Goal: Task Accomplishment & Management: Manage account settings

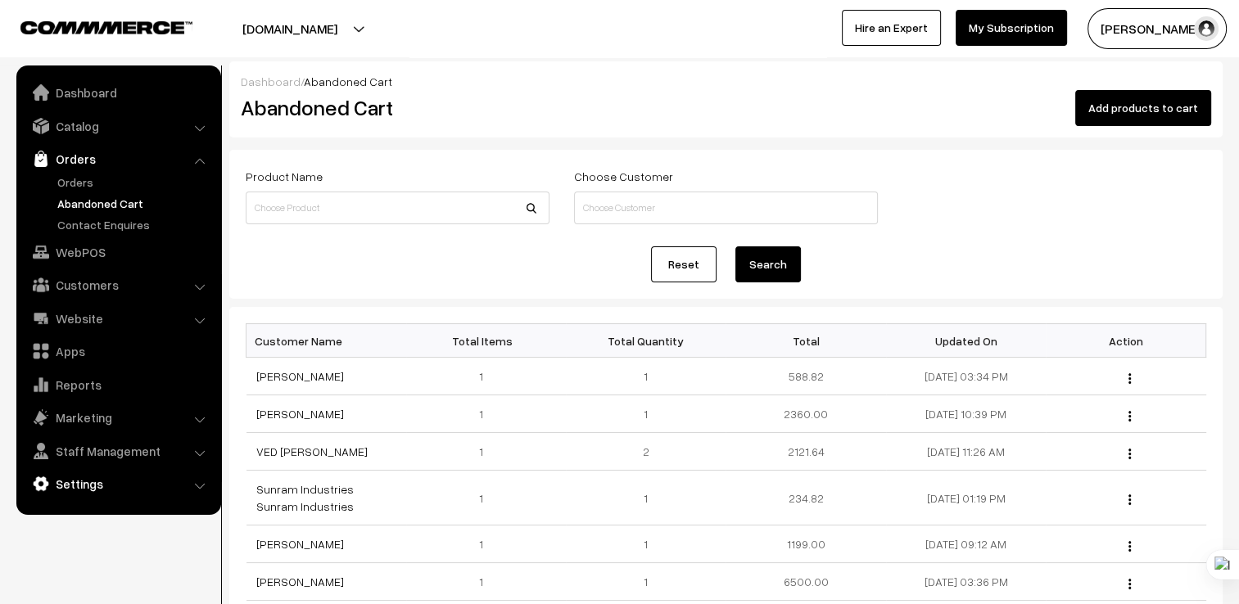
drag, startPoint x: 0, startPoint y: 0, endPoint x: 90, endPoint y: 483, distance: 491.6
click at [90, 483] on link "Settings" at bounding box center [117, 483] width 195 height 29
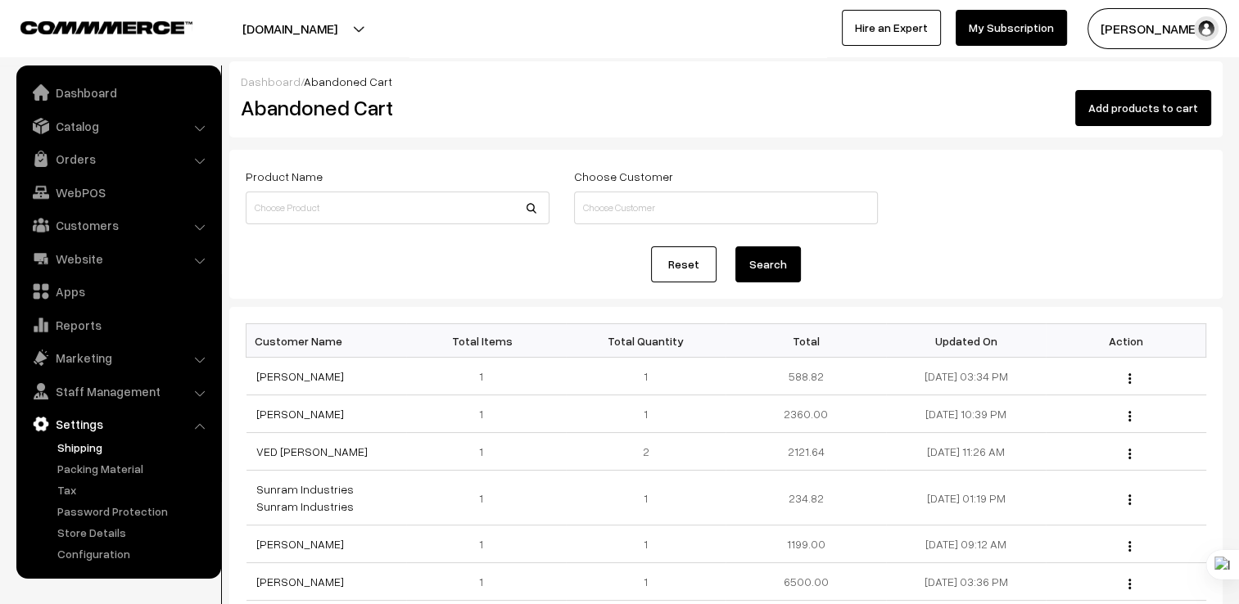
click at [144, 446] on link "Shipping" at bounding box center [134, 447] width 162 height 17
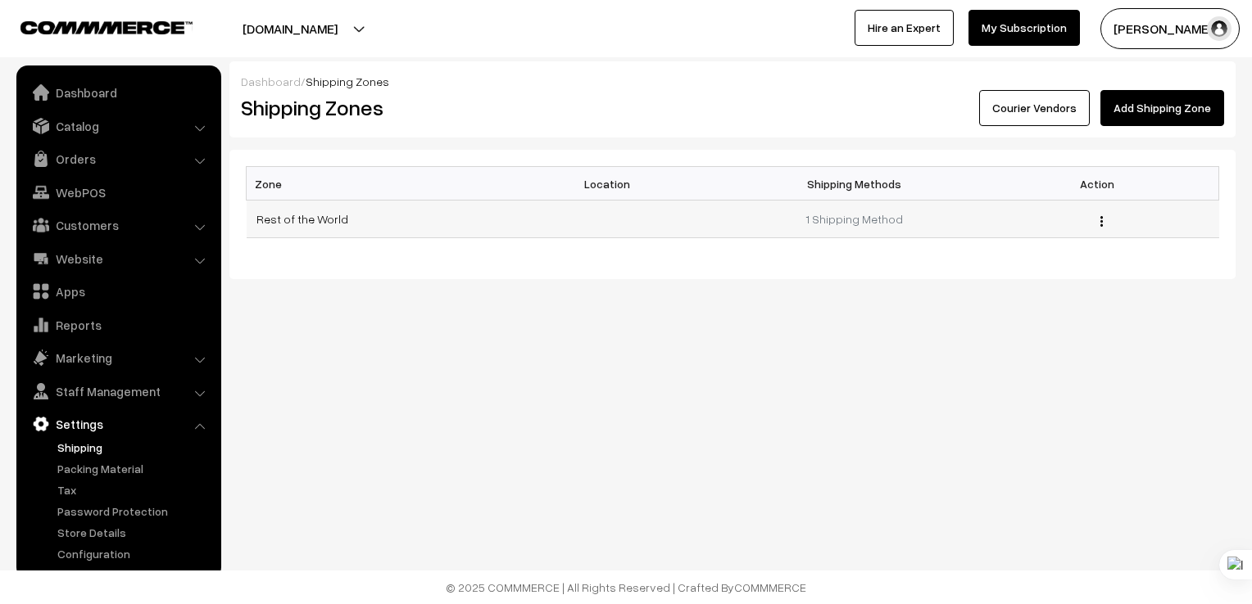
click at [1099, 225] on button "button" at bounding box center [1101, 221] width 4 height 13
click at [1046, 261] on link "Edit" at bounding box center [1027, 245] width 139 height 36
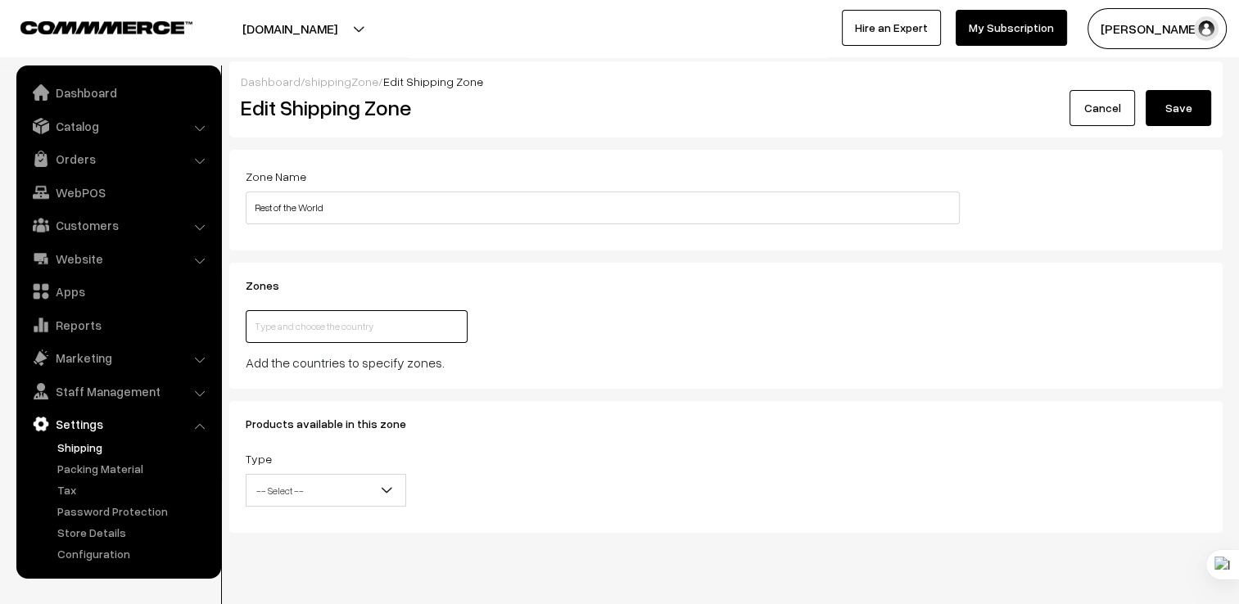
click at [315, 323] on input "text" at bounding box center [357, 326] width 222 height 33
type input "in"
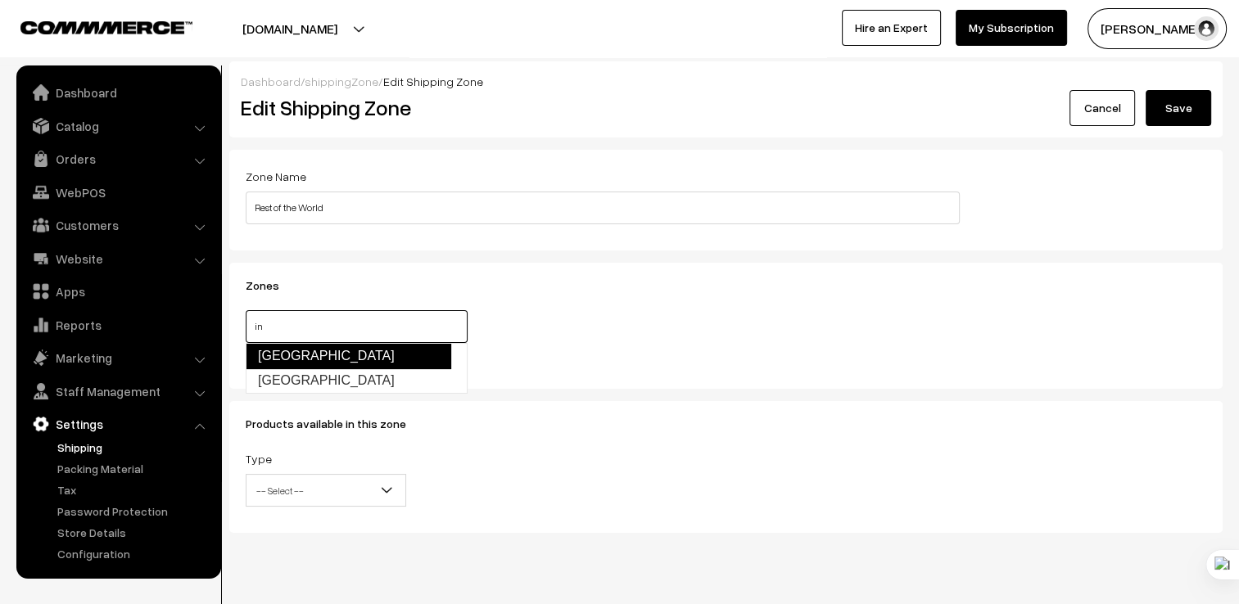
click at [319, 362] on link "[GEOGRAPHIC_DATA]" at bounding box center [349, 356] width 206 height 26
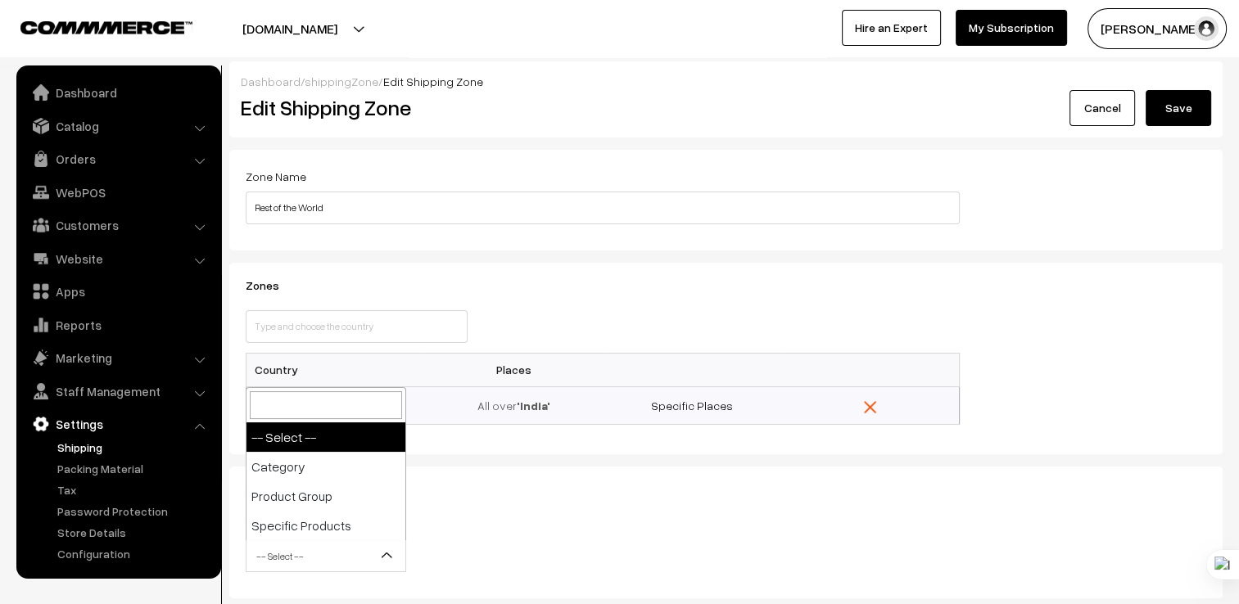
click at [288, 557] on span "-- Select --" at bounding box center [326, 556] width 159 height 29
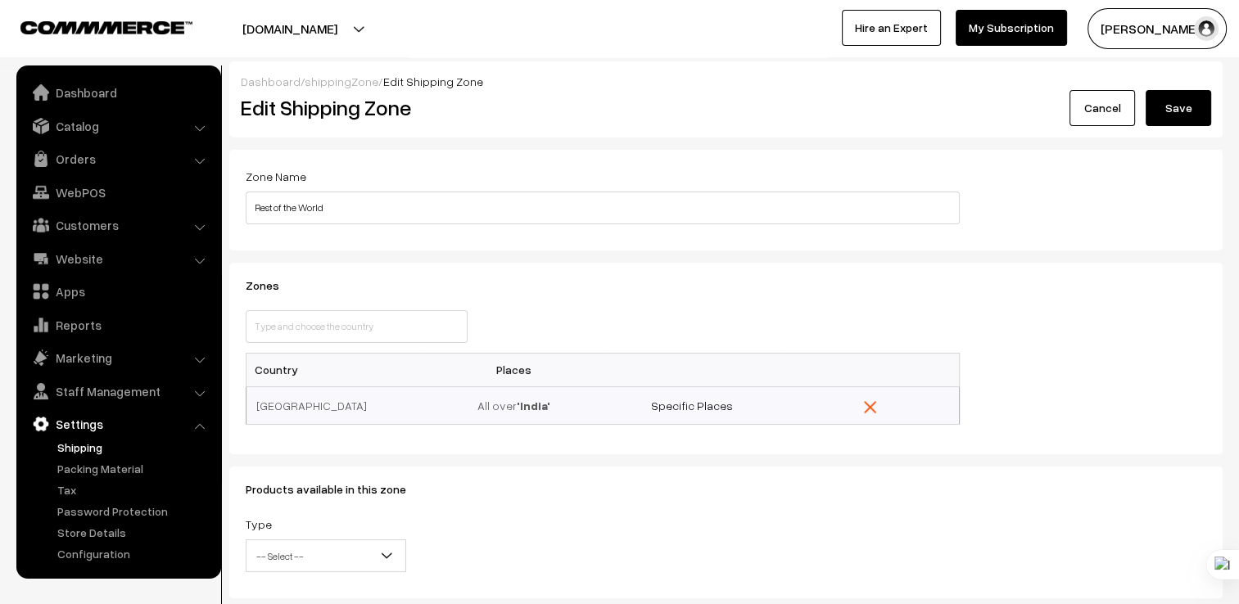
click at [288, 557] on span "-- Select --" at bounding box center [326, 556] width 159 height 29
click at [844, 195] on input "Rest of the World" at bounding box center [603, 208] width 714 height 33
drag, startPoint x: 844, startPoint y: 195, endPoint x: 145, endPoint y: 267, distance: 702.4
click at [145, 267] on body "Thank you for showing interest. Our team will call you shortly. Close jaigovind…" at bounding box center [619, 352] width 1239 height 705
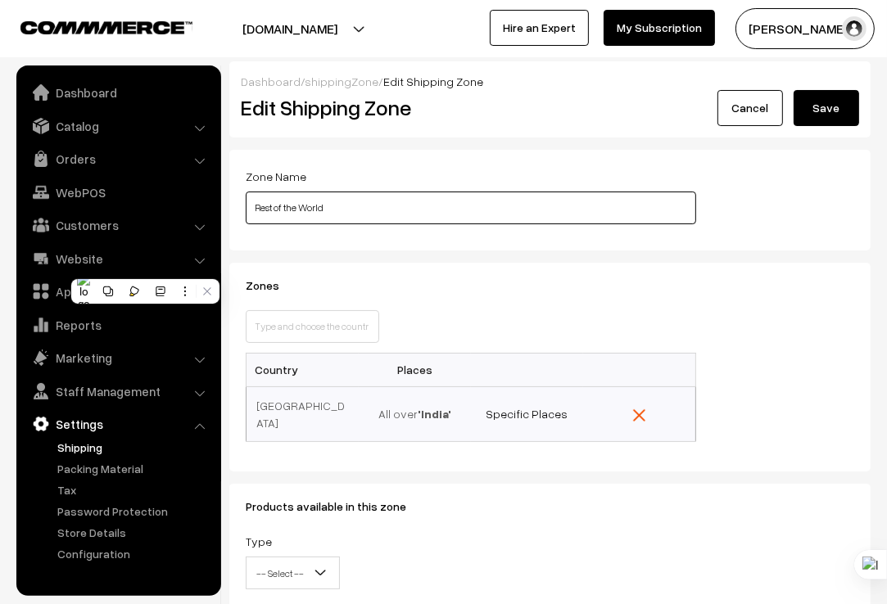
click at [364, 222] on input "Rest of the World" at bounding box center [471, 208] width 450 height 33
click at [370, 209] on input "Rest of the World" at bounding box center [471, 208] width 450 height 33
click at [370, 208] on input "Rest of the World" at bounding box center [471, 208] width 450 height 33
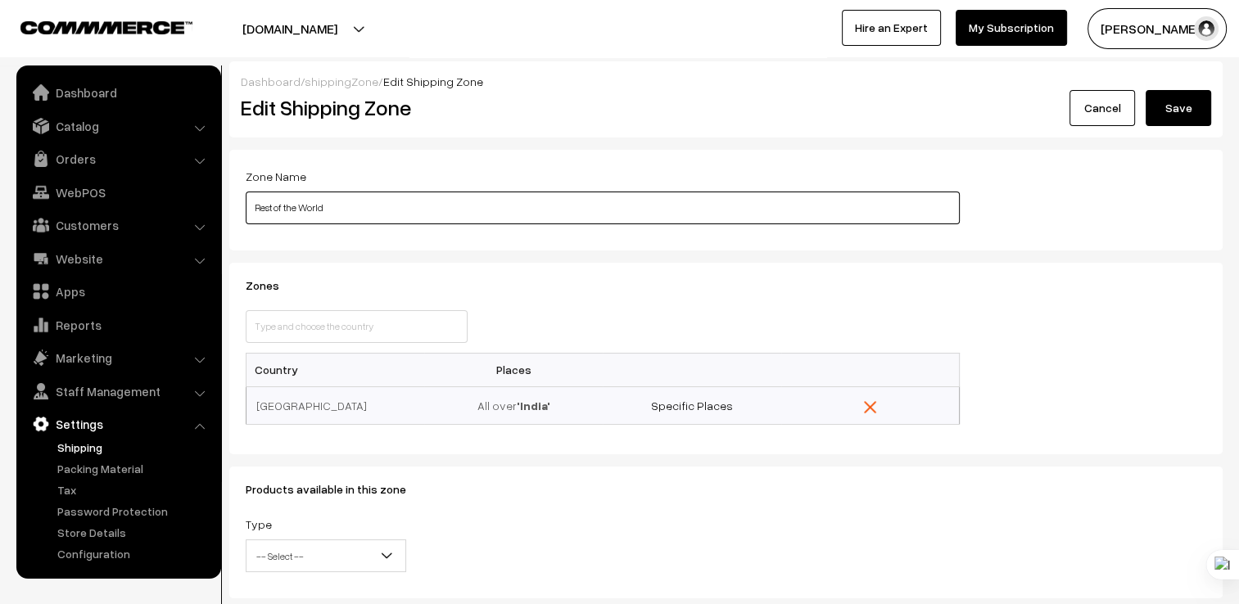
drag, startPoint x: 565, startPoint y: 205, endPoint x: 166, endPoint y: 240, distance: 400.4
click at [166, 240] on body "Thank you for showing interest. Our team will call you shortly. Close jaigovind…" at bounding box center [619, 352] width 1239 height 705
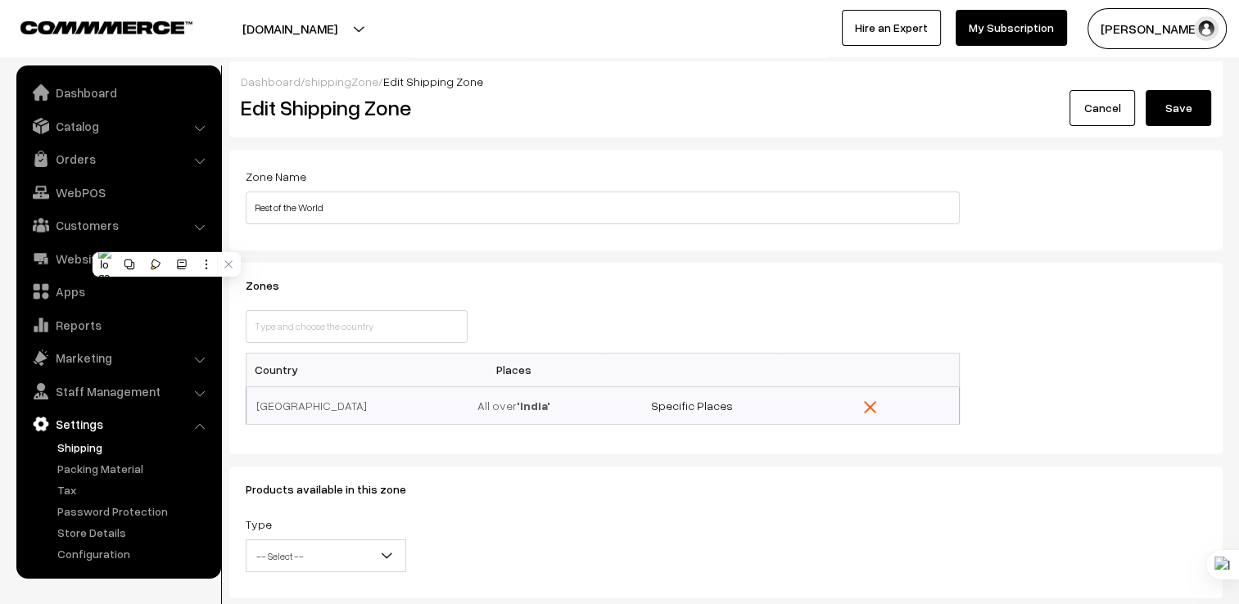
click at [1109, 99] on link "Cancel" at bounding box center [1103, 108] width 66 height 36
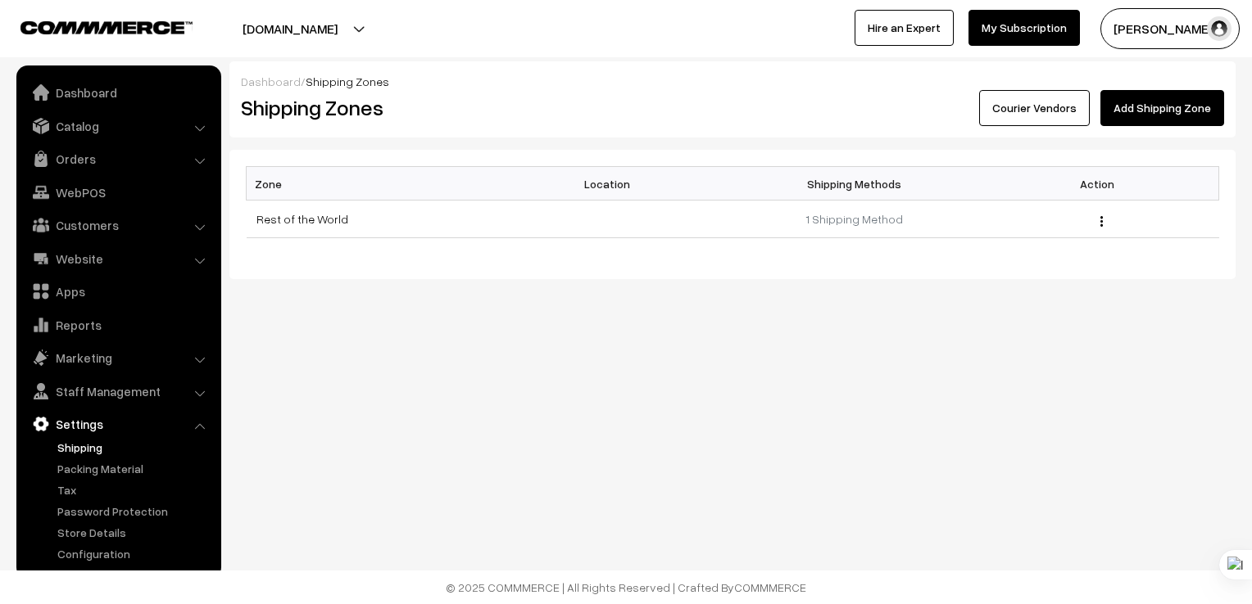
click at [1147, 103] on link "Add Shipping Zone" at bounding box center [1162, 108] width 124 height 36
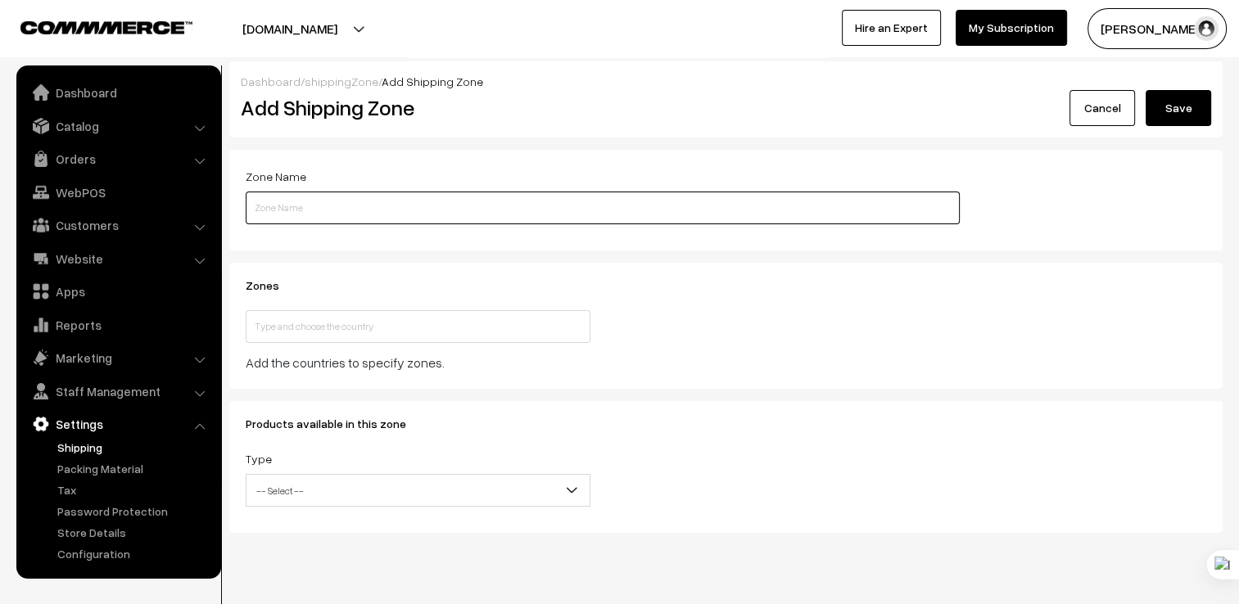
click at [402, 219] on input "text" at bounding box center [603, 208] width 714 height 33
type input "india"
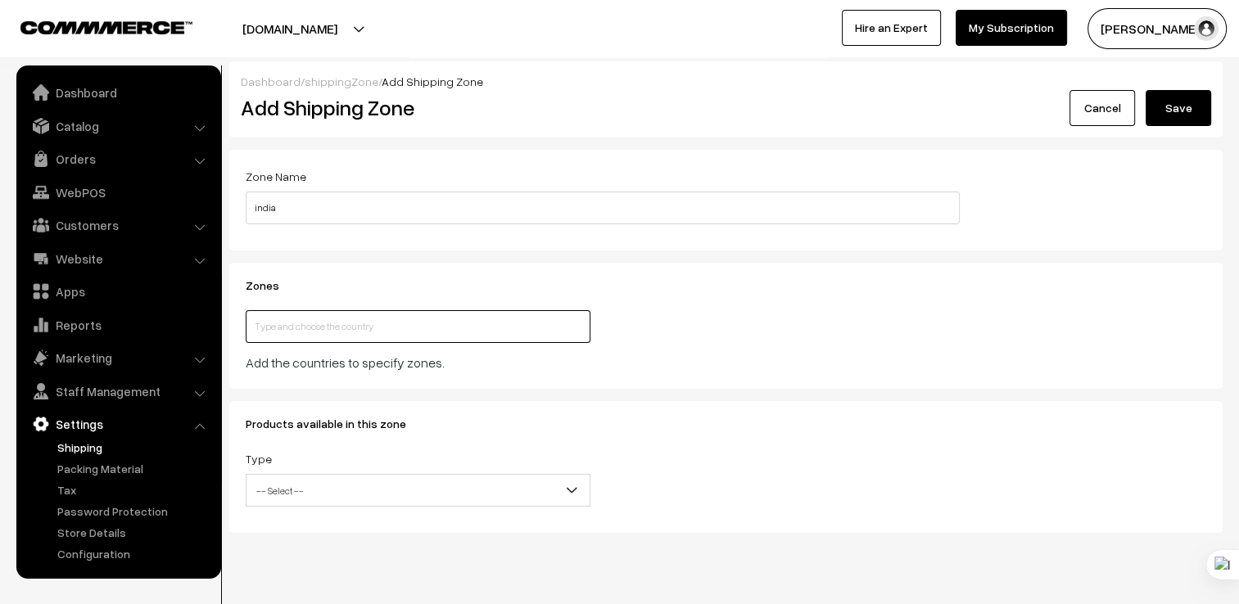
click at [439, 333] on input "text" at bounding box center [418, 326] width 345 height 33
type input "ind"
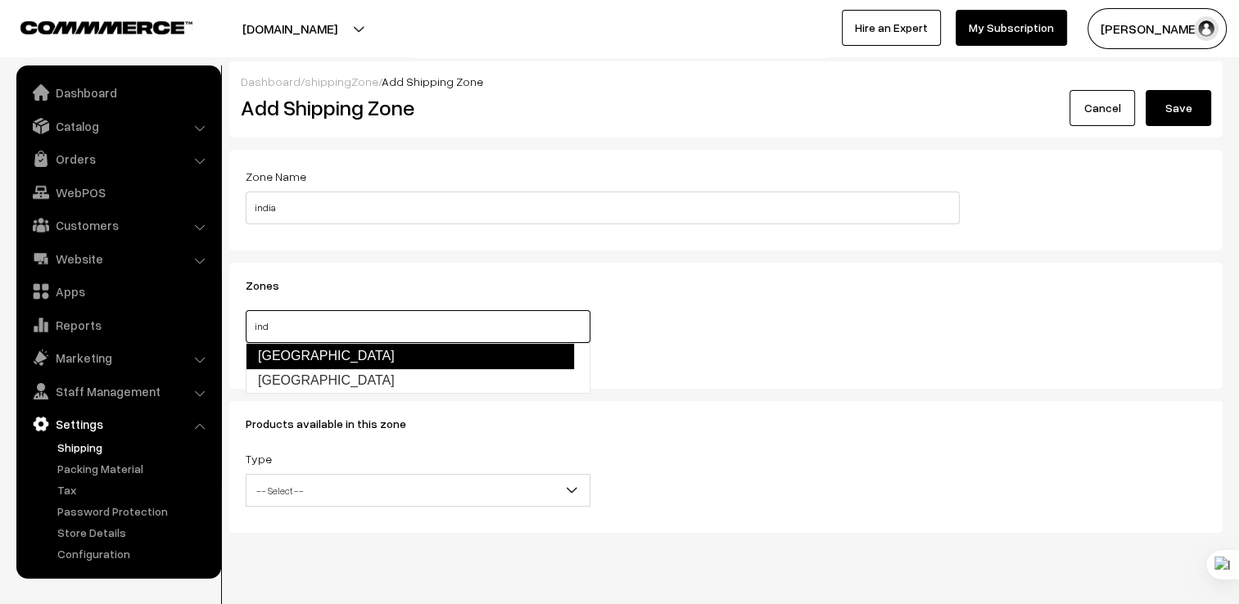
click at [439, 352] on link "India" at bounding box center [410, 356] width 328 height 26
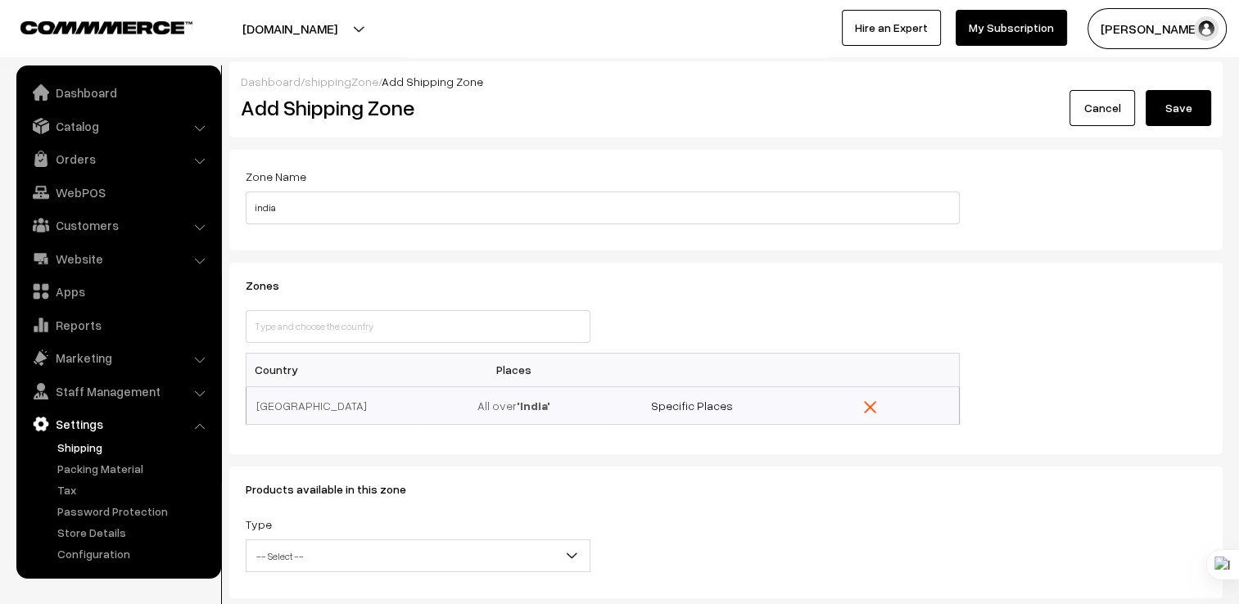
click at [1179, 113] on button "Save" at bounding box center [1179, 108] width 66 height 36
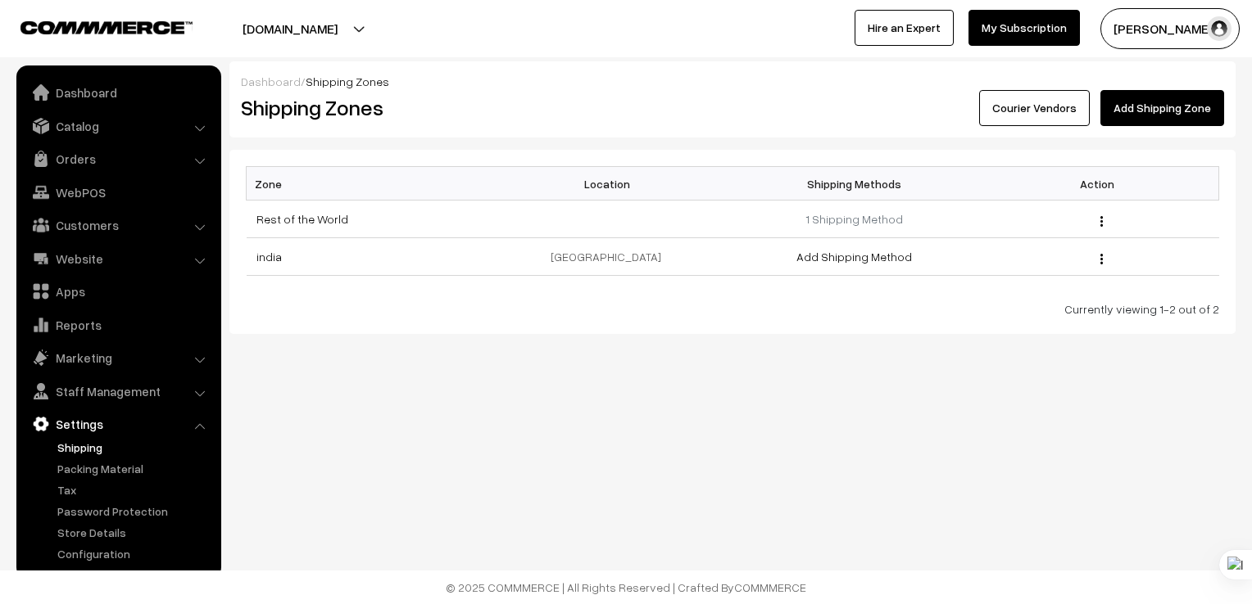
click at [1041, 104] on link "Courier Vendors" at bounding box center [1034, 108] width 111 height 36
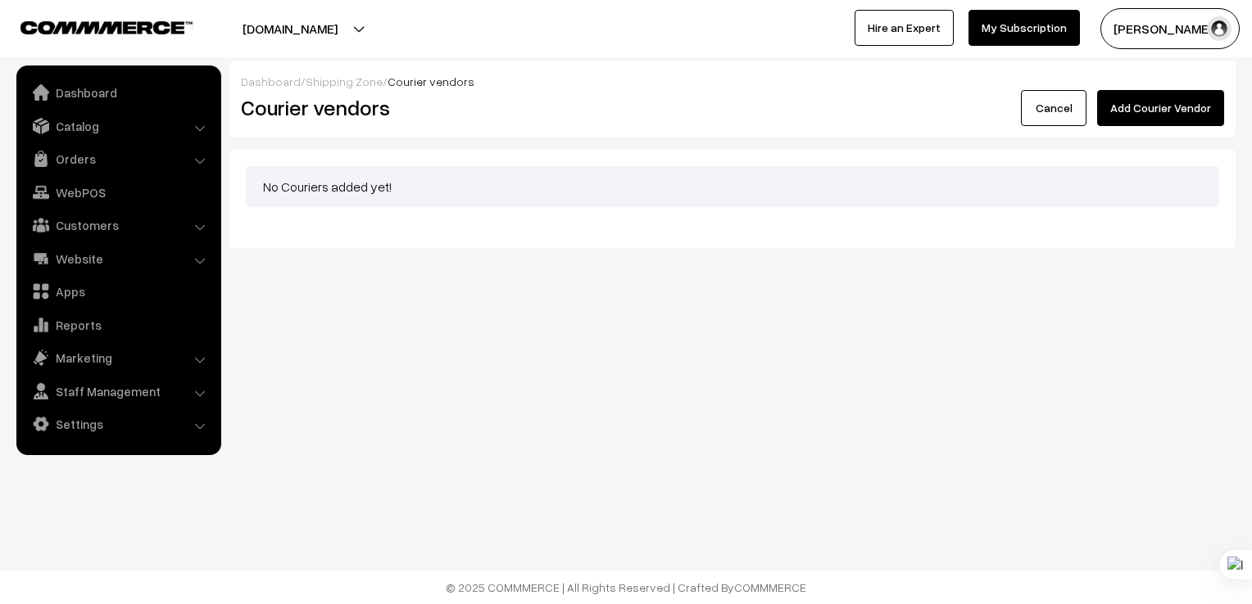
click at [1130, 109] on button "Add Courier Vendor" at bounding box center [1160, 108] width 127 height 36
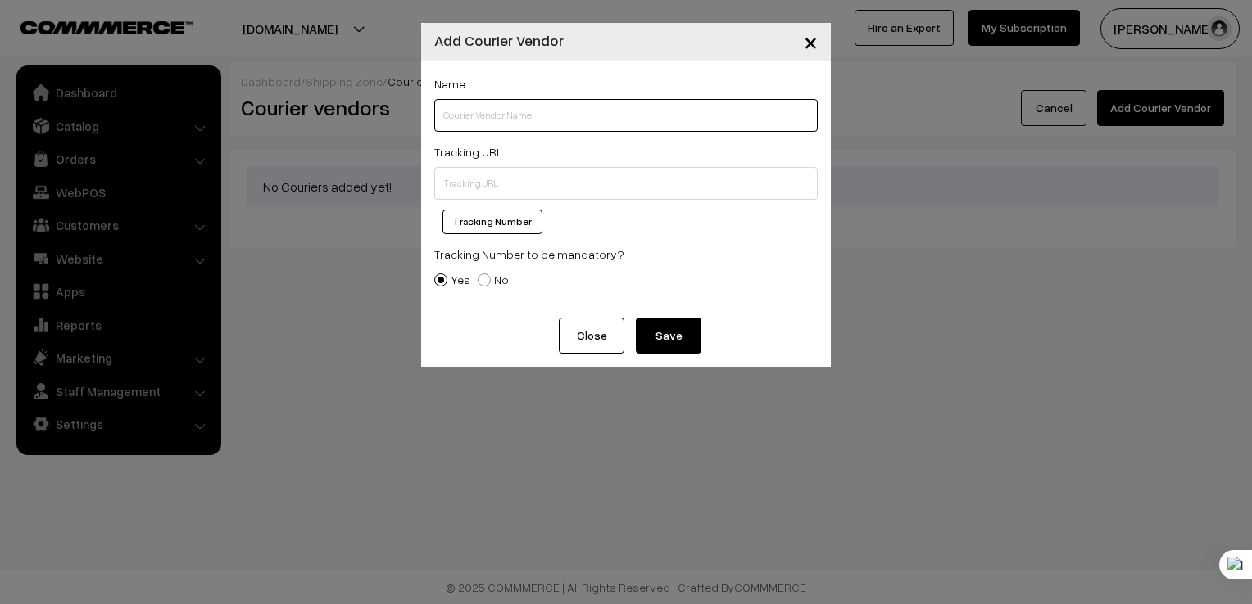
click at [507, 124] on input "text" at bounding box center [625, 115] width 383 height 33
click at [782, 223] on div "Tracking Number" at bounding box center [625, 222] width 383 height 25
click at [806, 52] on span "×" at bounding box center [811, 41] width 14 height 30
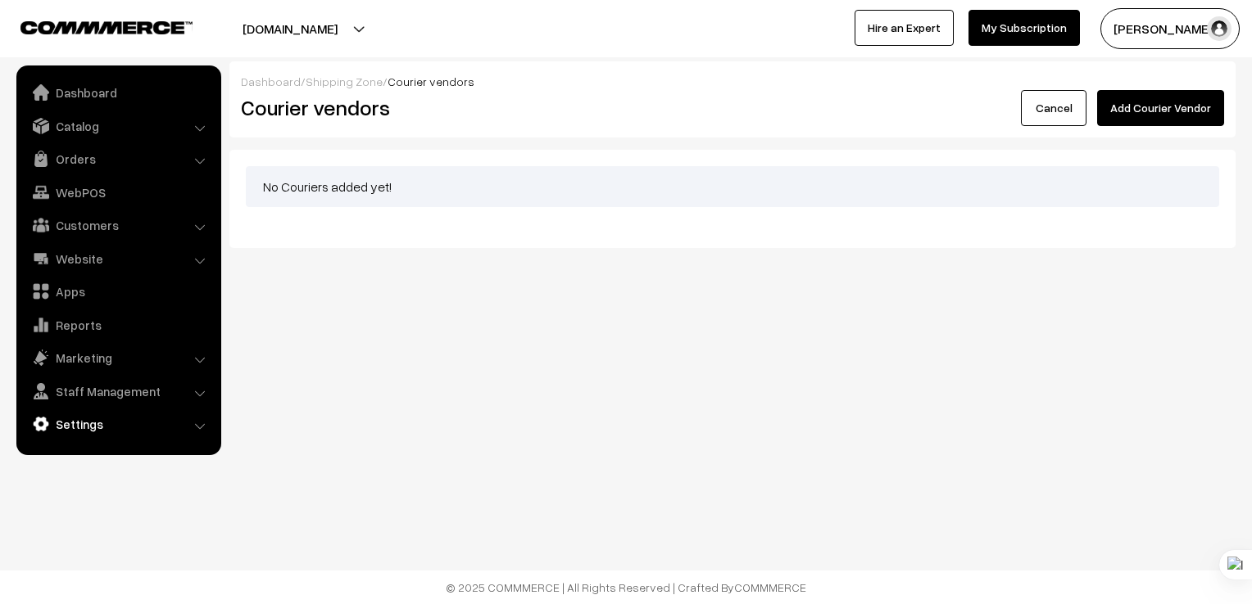
click at [102, 419] on link "Settings" at bounding box center [117, 424] width 195 height 29
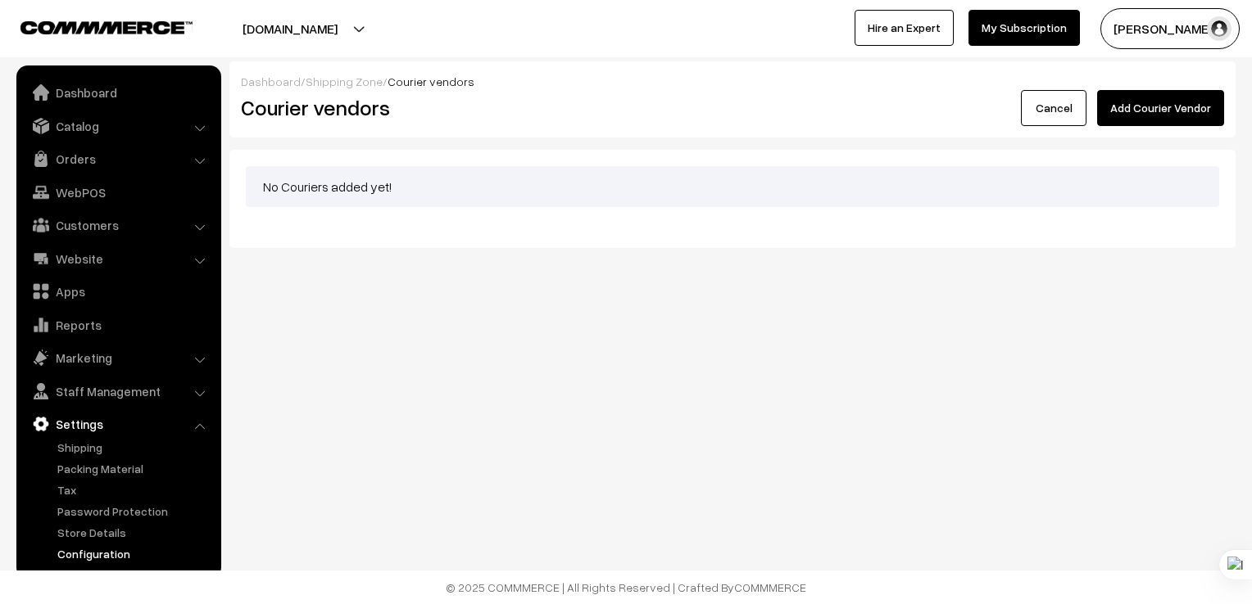
click at [105, 555] on link "Configuration" at bounding box center [134, 553] width 162 height 17
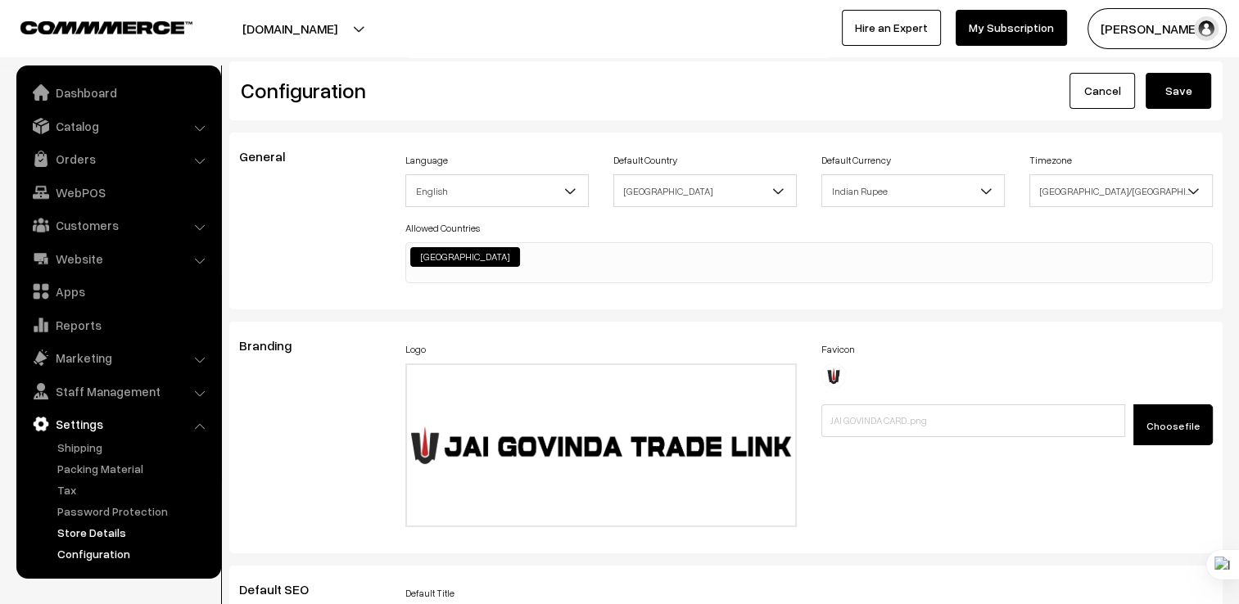
scroll to position [1255, 0]
click at [119, 536] on link "Store Details" at bounding box center [134, 532] width 162 height 17
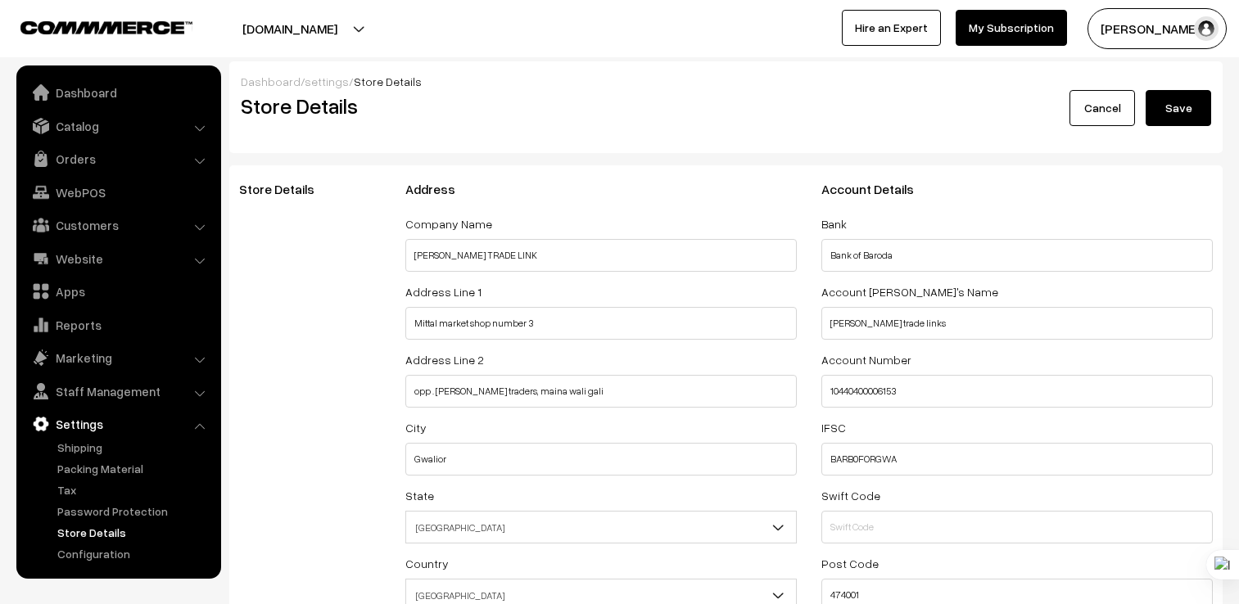
select select "99"
click at [85, 510] on link "Password Protection" at bounding box center [134, 511] width 162 height 17
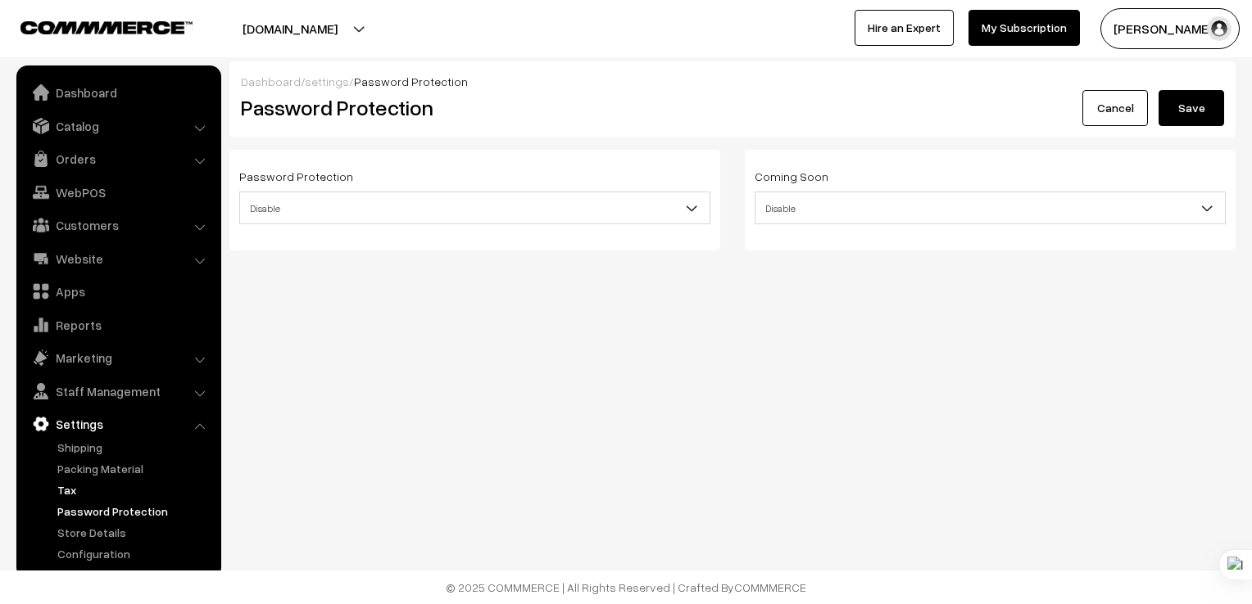
click at [57, 496] on link "Tax" at bounding box center [134, 490] width 162 height 17
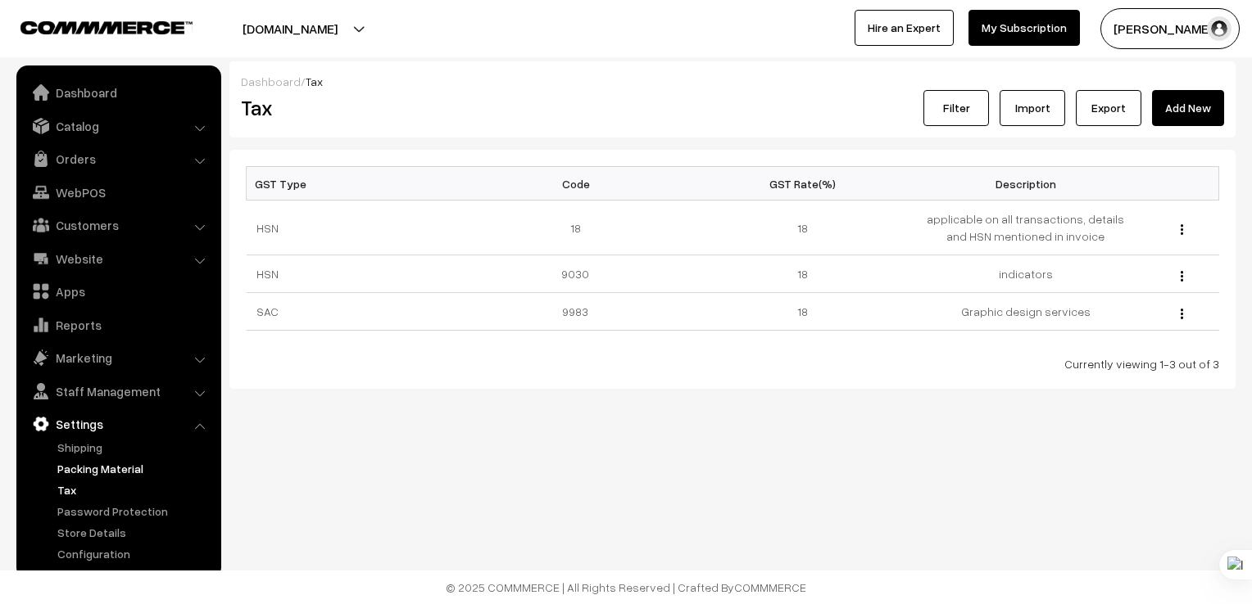
click at [128, 465] on link "Packing Material" at bounding box center [134, 468] width 162 height 17
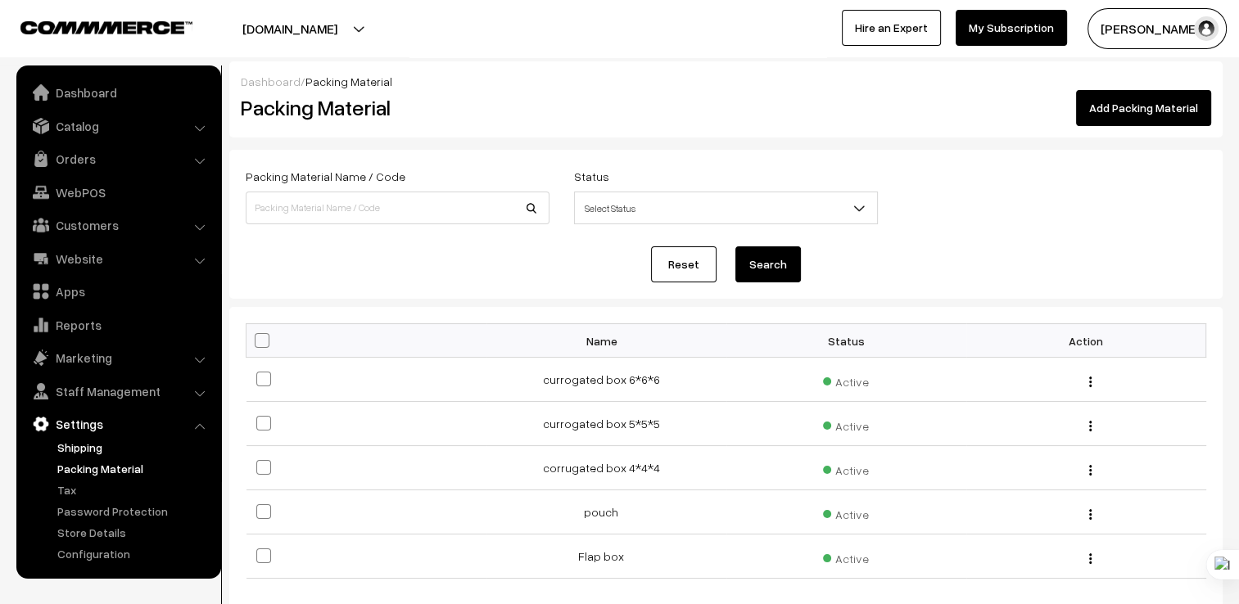
click at [62, 440] on link "Shipping" at bounding box center [134, 447] width 162 height 17
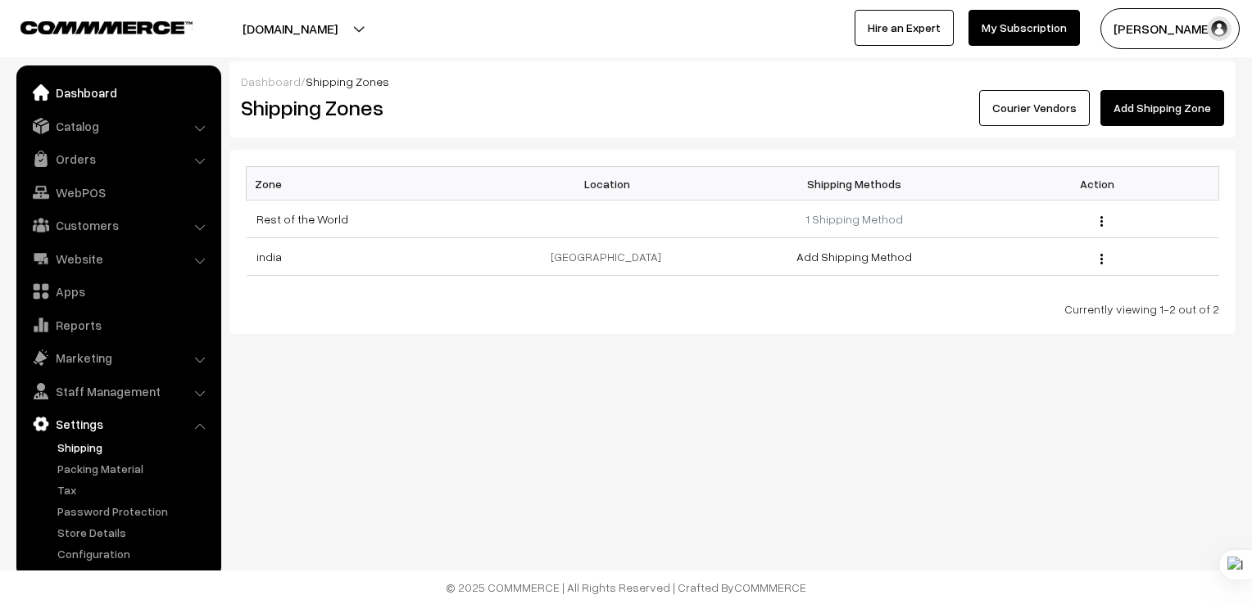
click at [166, 78] on link "Dashboard" at bounding box center [117, 92] width 195 height 29
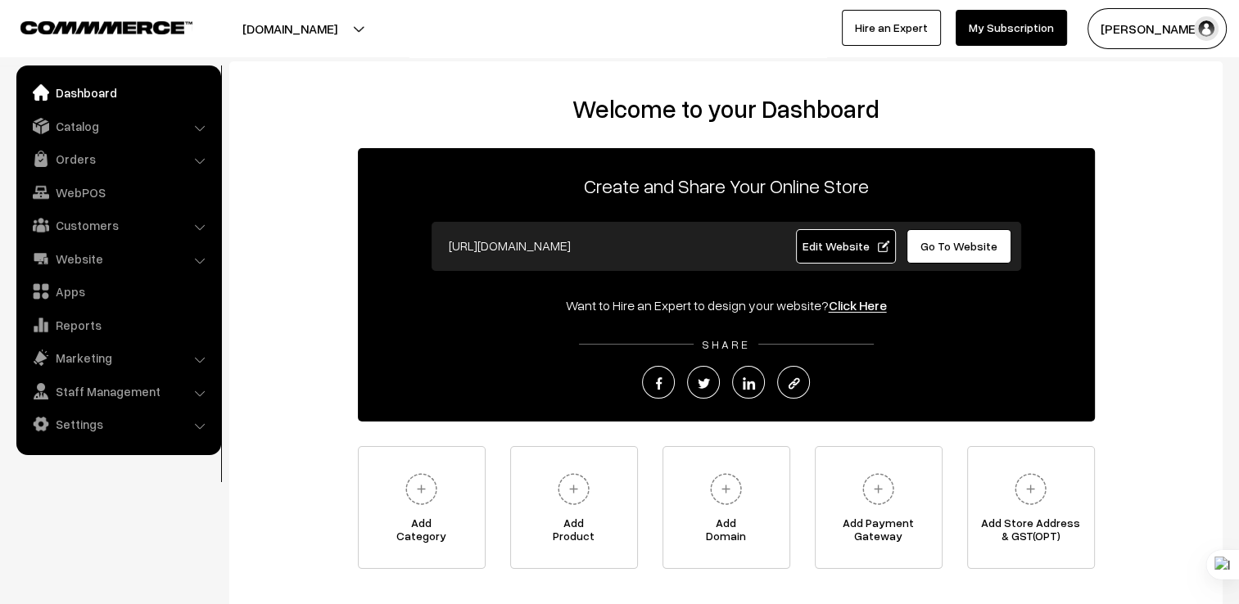
scroll to position [111, 0]
